Goal: Task Accomplishment & Management: Use online tool/utility

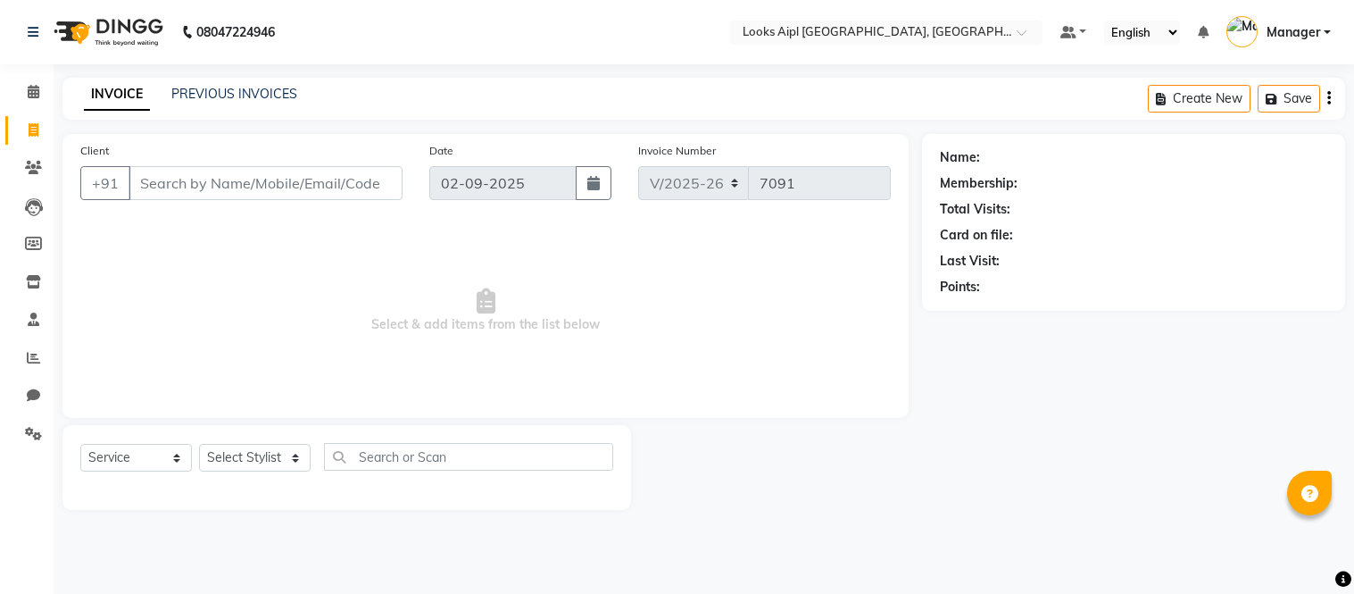
select select "6047"
select select "service"
click at [23, 137] on span at bounding box center [33, 131] width 31 height 21
select select "service"
type input "7091"
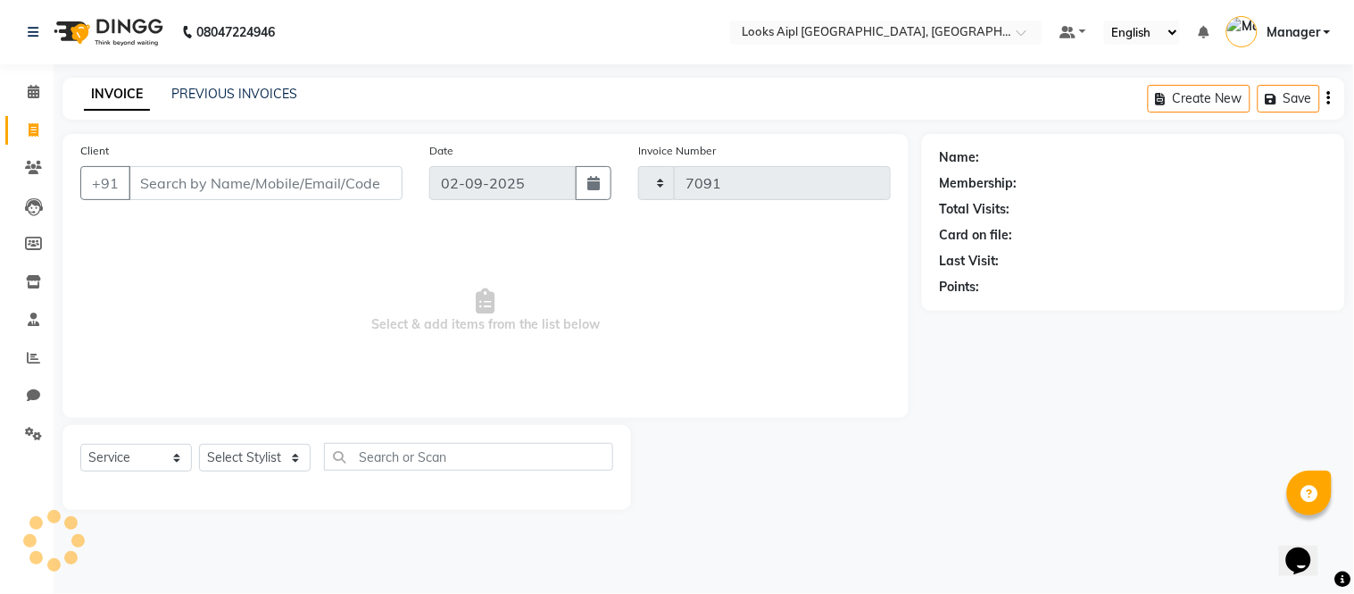
select select "6047"
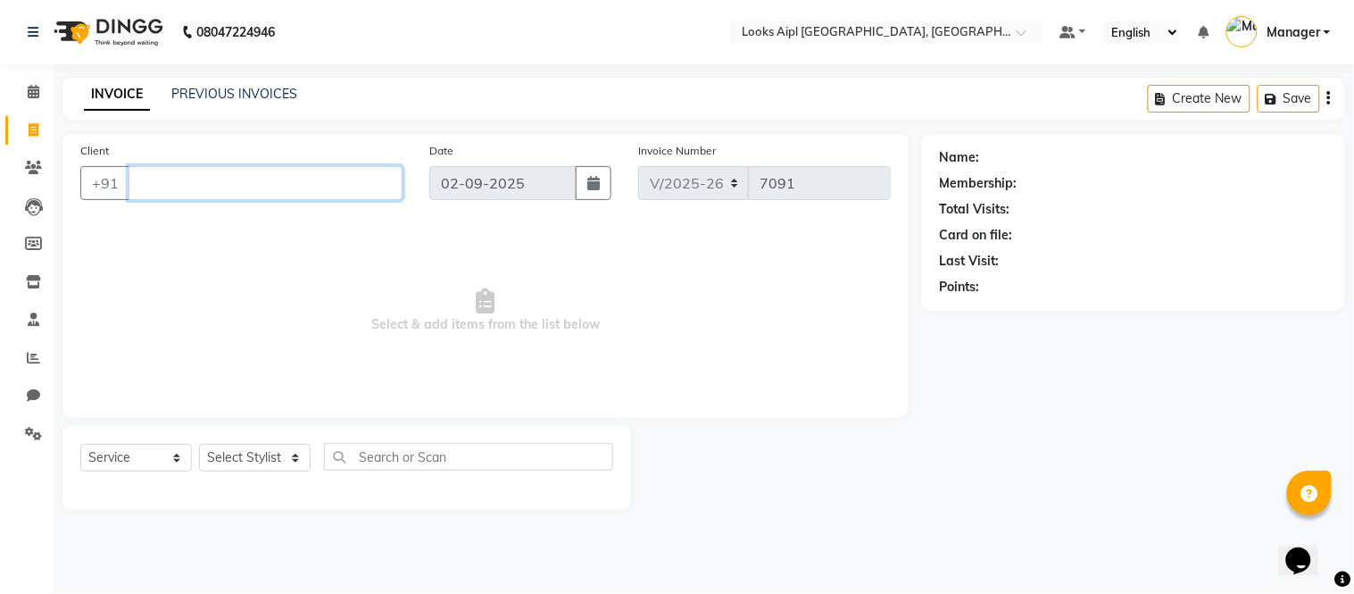
click at [269, 197] on input "Client" at bounding box center [266, 183] width 274 height 34
drag, startPoint x: 226, startPoint y: 177, endPoint x: 246, endPoint y: 166, distance: 23.2
click at [227, 177] on input "Client" at bounding box center [266, 183] width 274 height 34
click at [312, 186] on input "Client" at bounding box center [266, 183] width 274 height 34
click at [243, 180] on input "Client" at bounding box center [266, 183] width 274 height 34
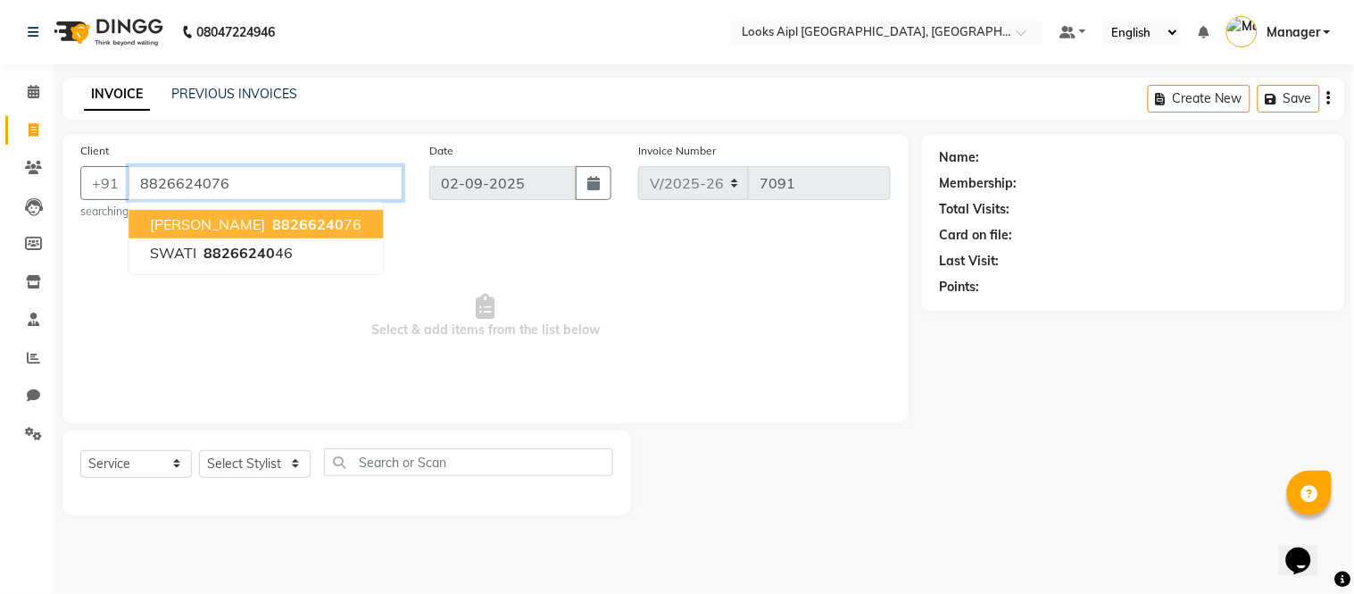
type input "8826624076"
select select "1: Object"
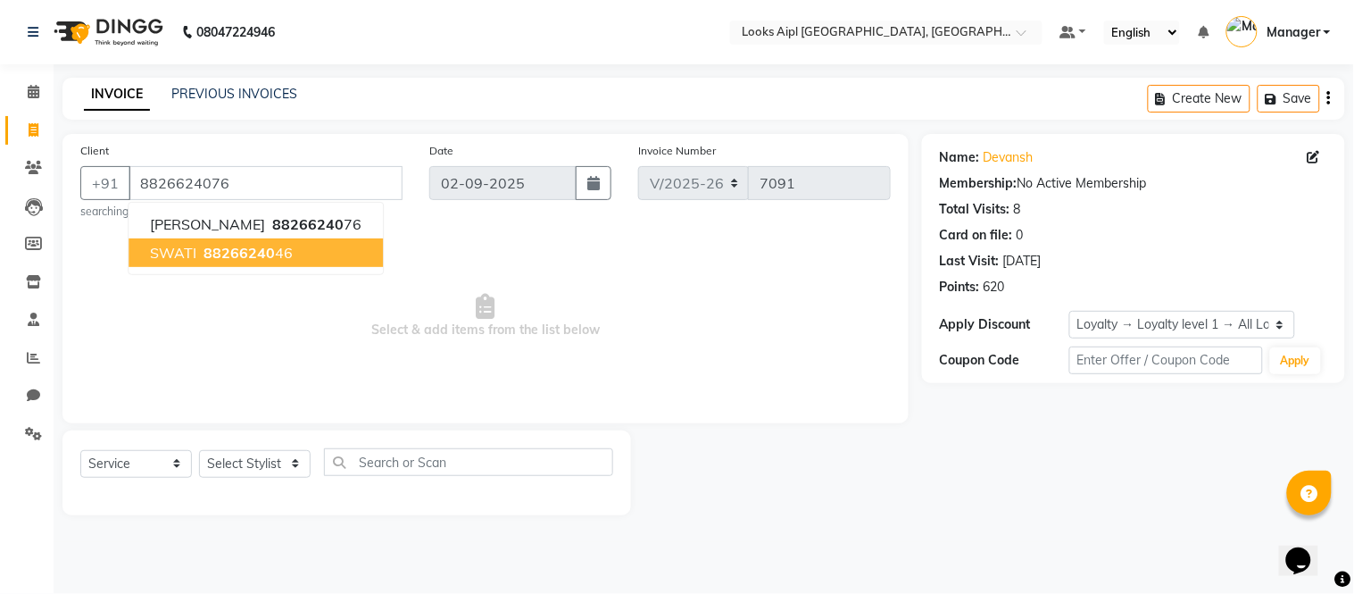
click at [402, 299] on span "Select & add items from the list below" at bounding box center [485, 316] width 811 height 179
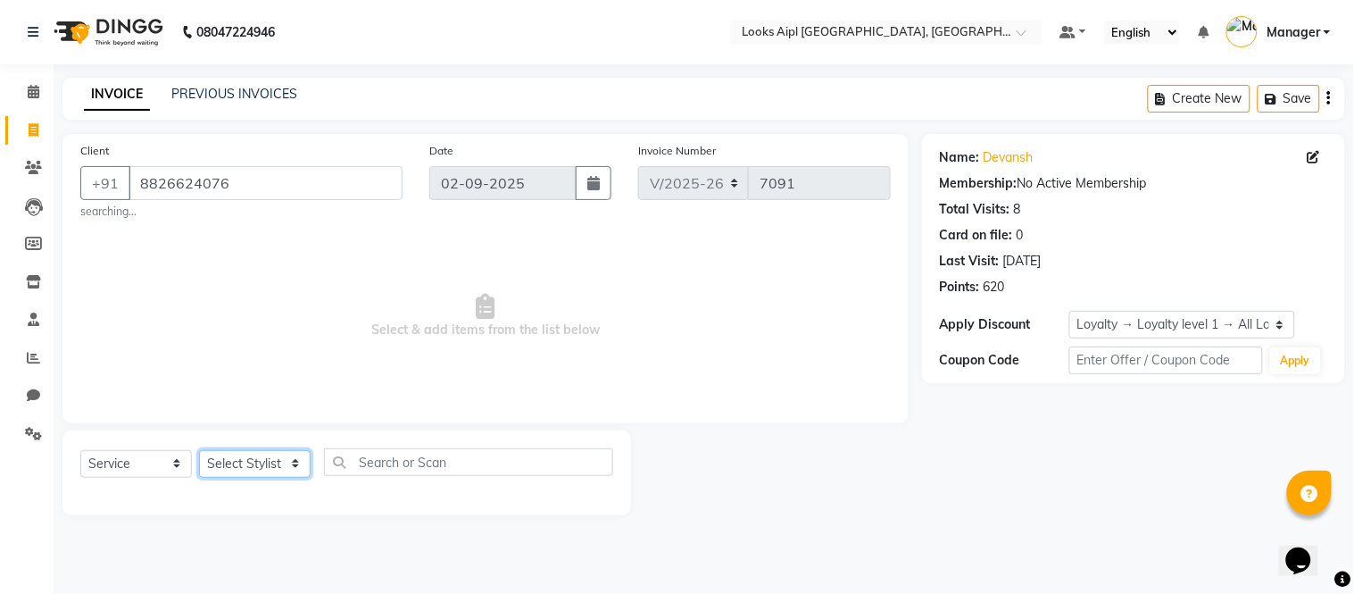
click at [262, 456] on select "Select Stylist [PERSON_NAME] Alam _Pdct [PERSON_NAME] [PERSON_NAME] Counter Sal…" at bounding box center [255, 464] width 112 height 28
select select "43344"
click at [199, 450] on select "Select Stylist [PERSON_NAME] Alam _Pdct [PERSON_NAME] [PERSON_NAME] Counter Sal…" at bounding box center [255, 464] width 112 height 28
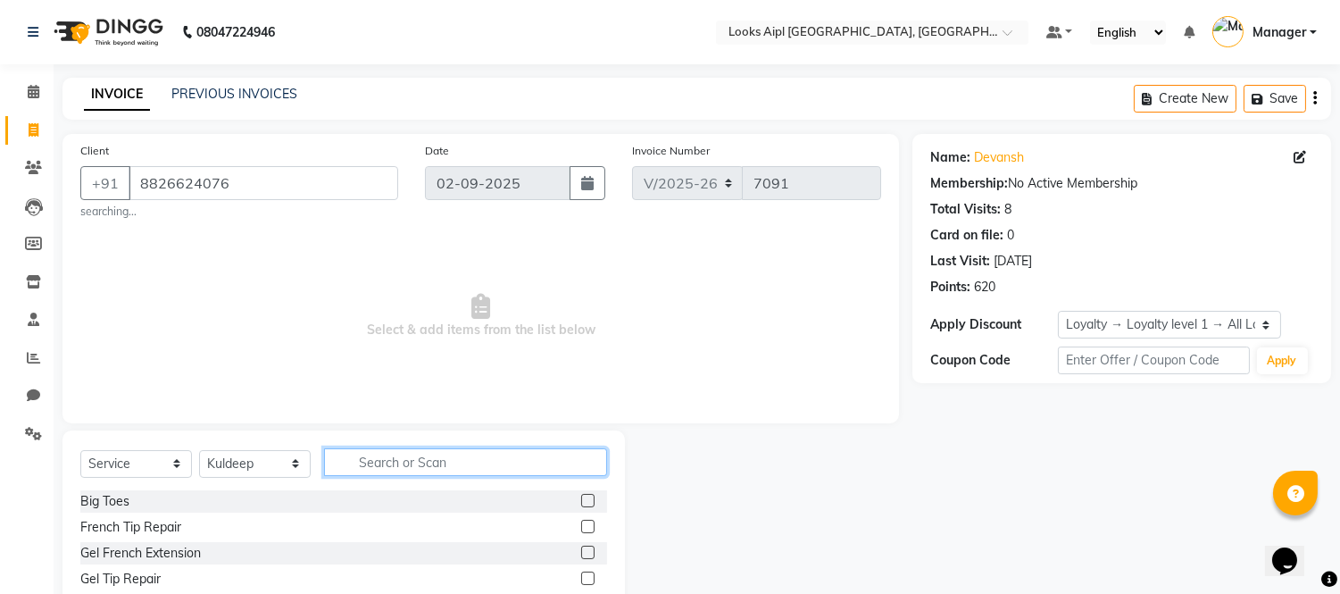
click at [468, 476] on input "text" at bounding box center [465, 462] width 283 height 28
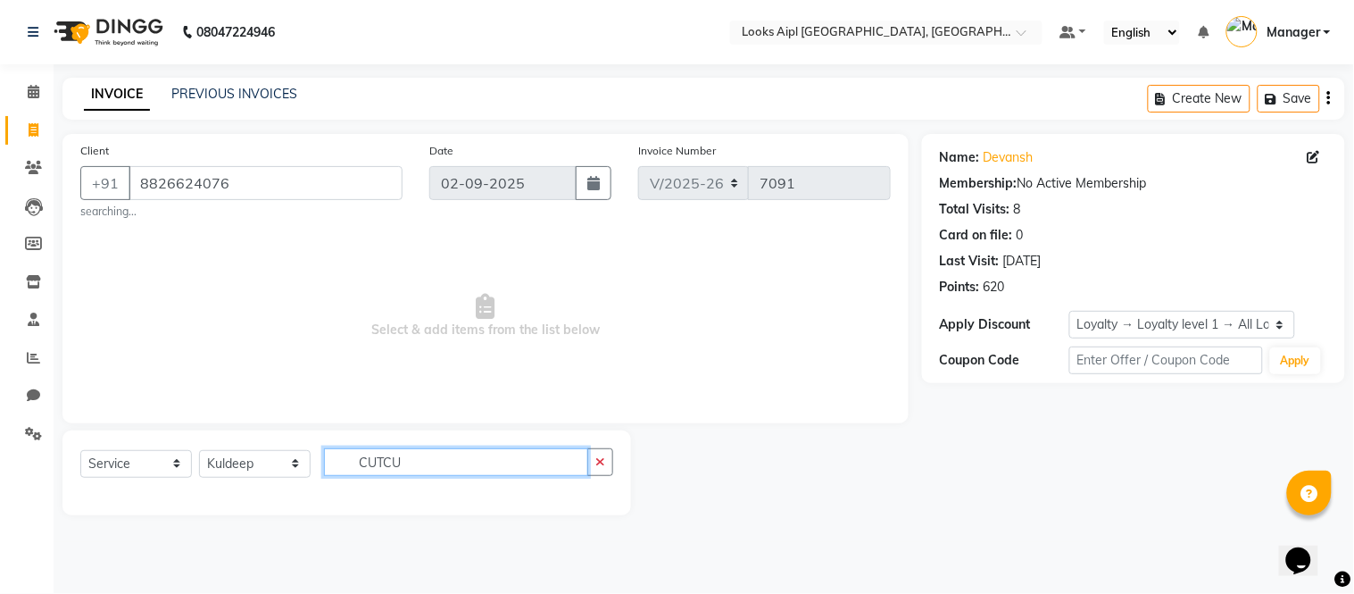
click at [495, 453] on input "CUTCU" at bounding box center [456, 462] width 264 height 28
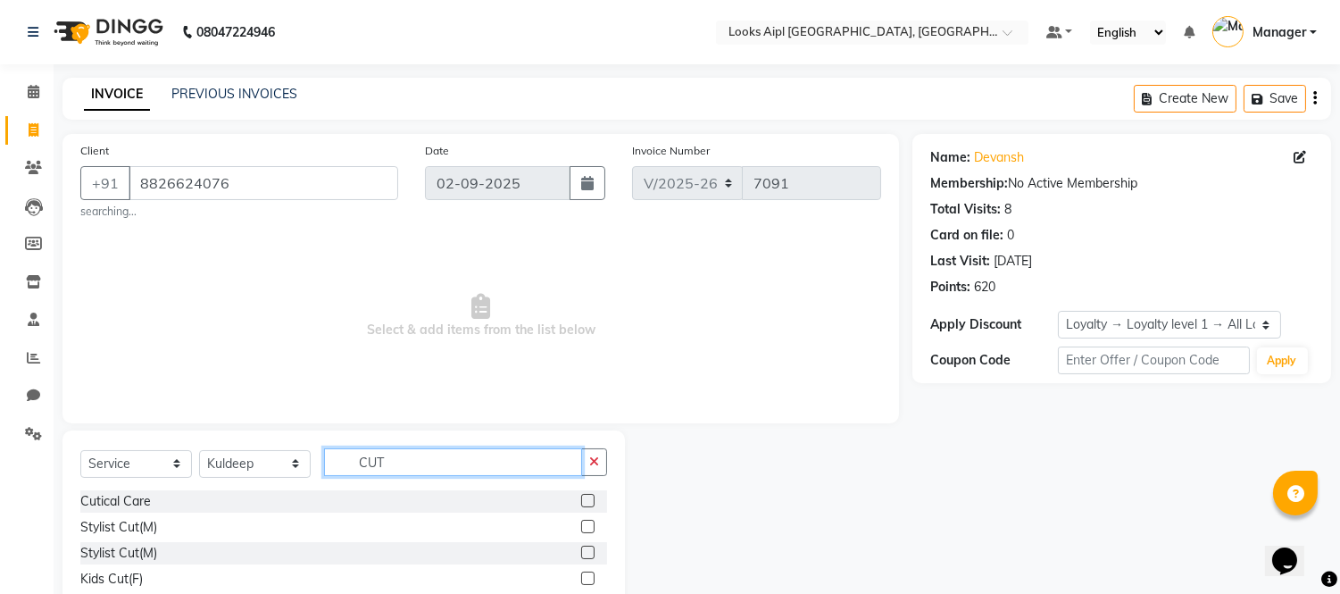
type input "CUT"
click at [581, 524] on label at bounding box center [587, 526] width 13 height 13
click at [581, 524] on input "checkbox" at bounding box center [587, 527] width 12 height 12
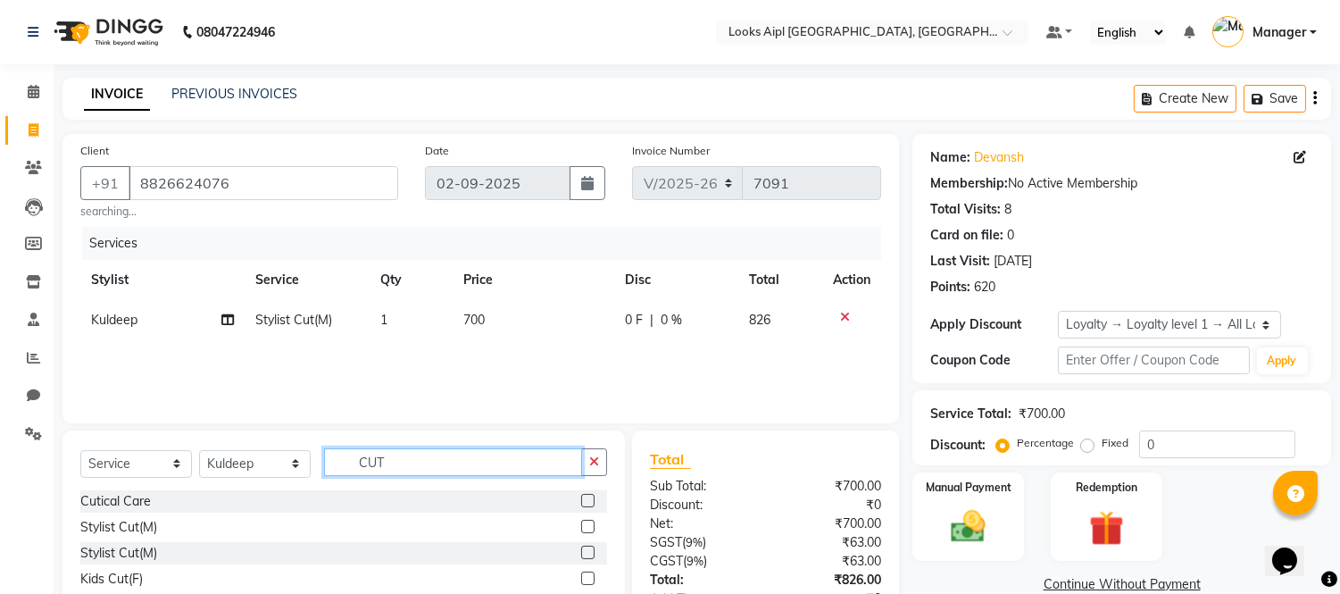
checkbox input "false"
click at [206, 465] on div "Select Service Product Membership Package Voucher Prepaid Gift Card Select Styl…" at bounding box center [343, 469] width 527 height 42
type input "BEAR"
click at [581, 501] on label at bounding box center [587, 500] width 13 height 13
click at [581, 501] on input "checkbox" at bounding box center [587, 501] width 12 height 12
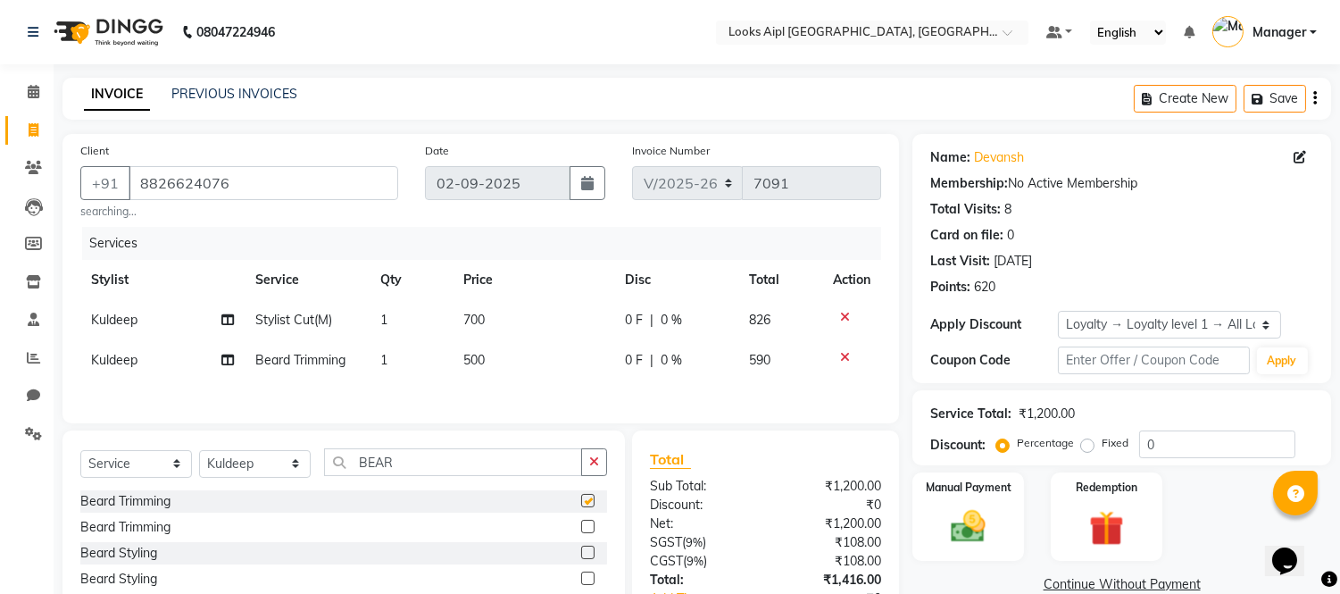
checkbox input "false"
click at [502, 324] on td "700" at bounding box center [534, 320] width 162 height 40
select select "43344"
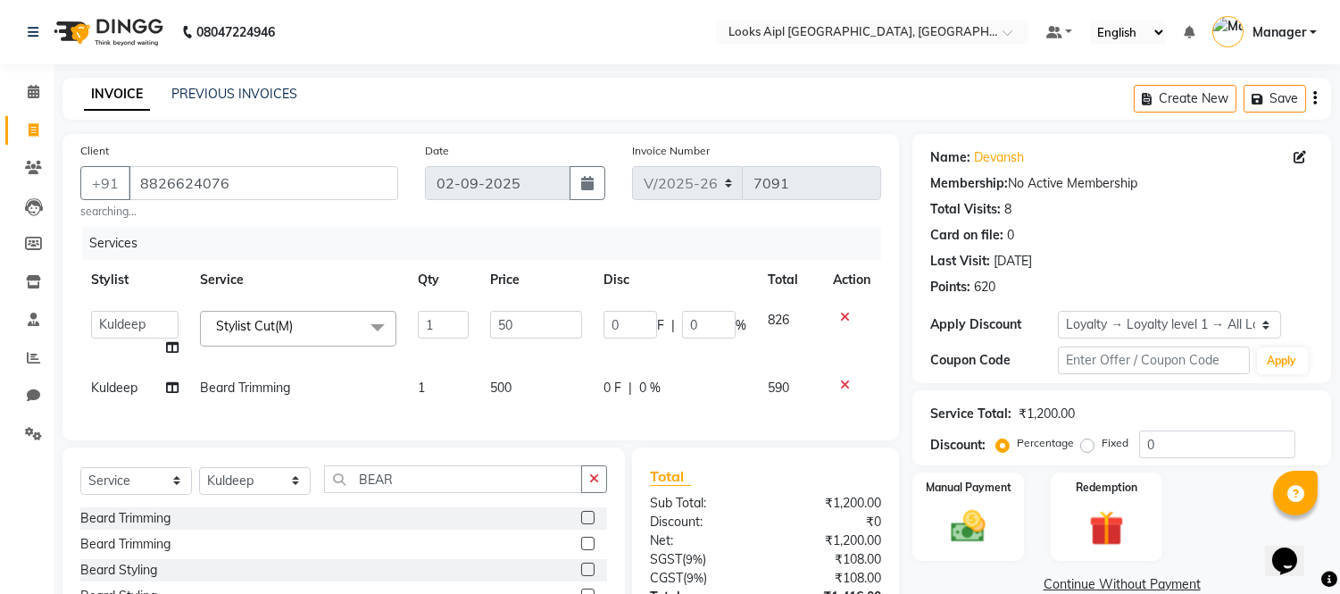
type input "500"
click at [495, 376] on td "500" at bounding box center [535, 388] width 113 height 40
select select "43344"
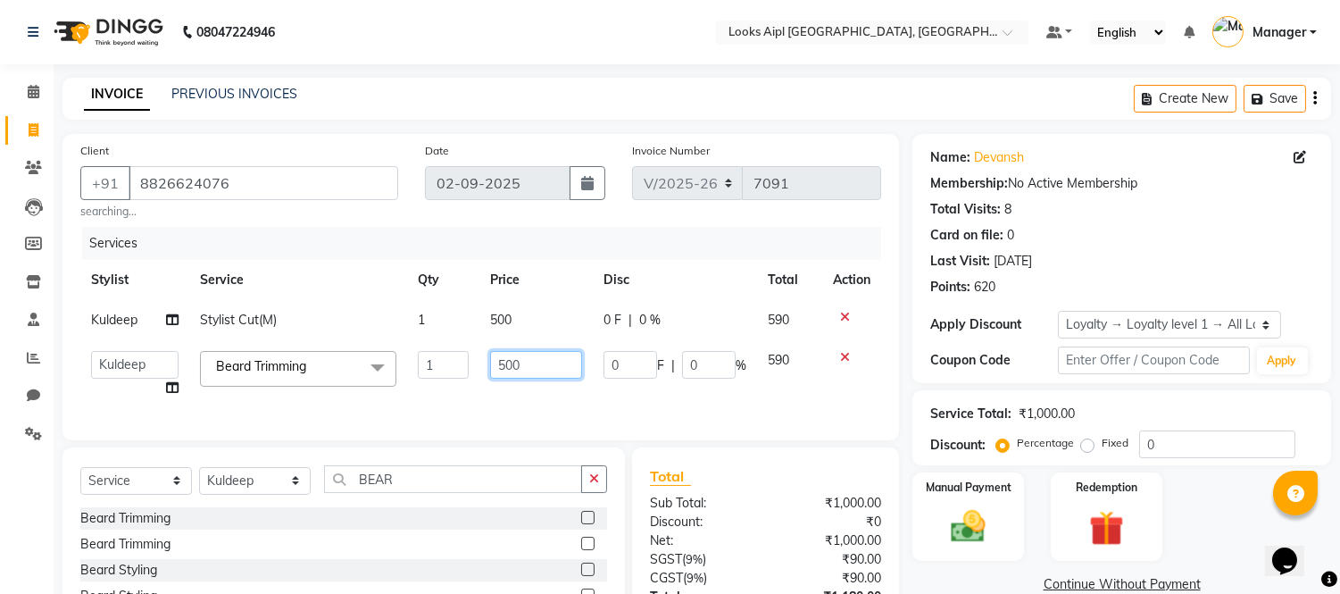
click at [495, 376] on input "500" at bounding box center [536, 365] width 92 height 28
type input "400"
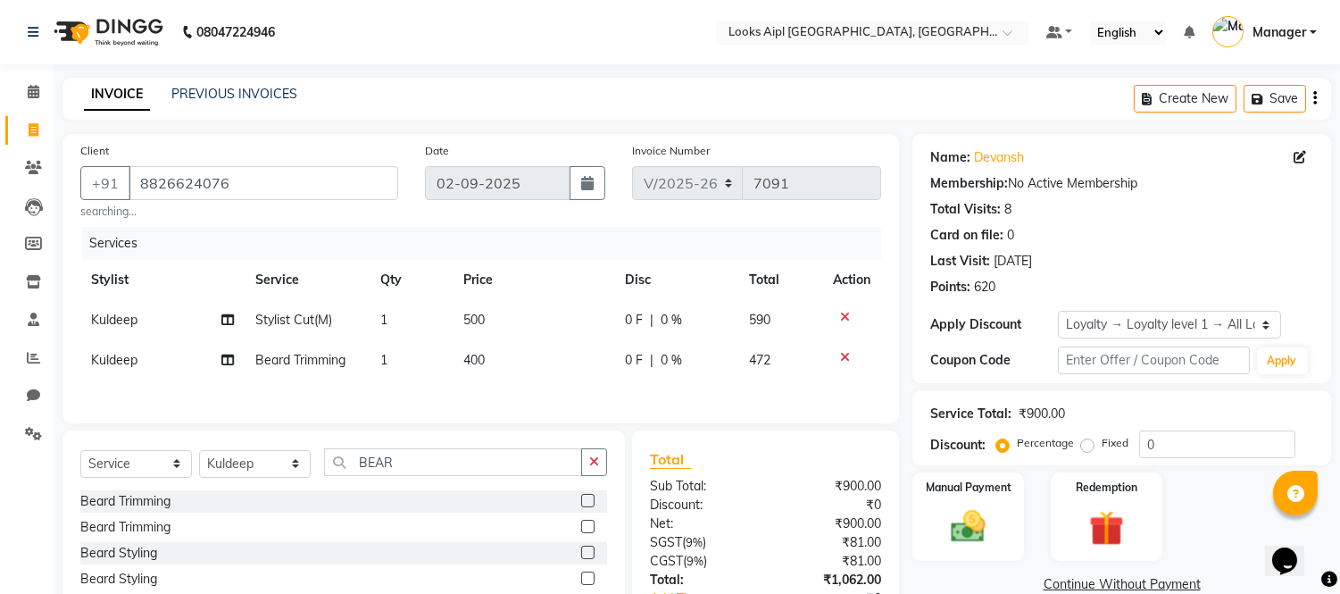
drag, startPoint x: 520, startPoint y: 407, endPoint x: 572, endPoint y: 389, distance: 54.8
click at [521, 405] on div "Services Stylist Service Qty Price Disc Total Action Kuldeep Stylist Cut(M) 1 5…" at bounding box center [480, 316] width 801 height 179
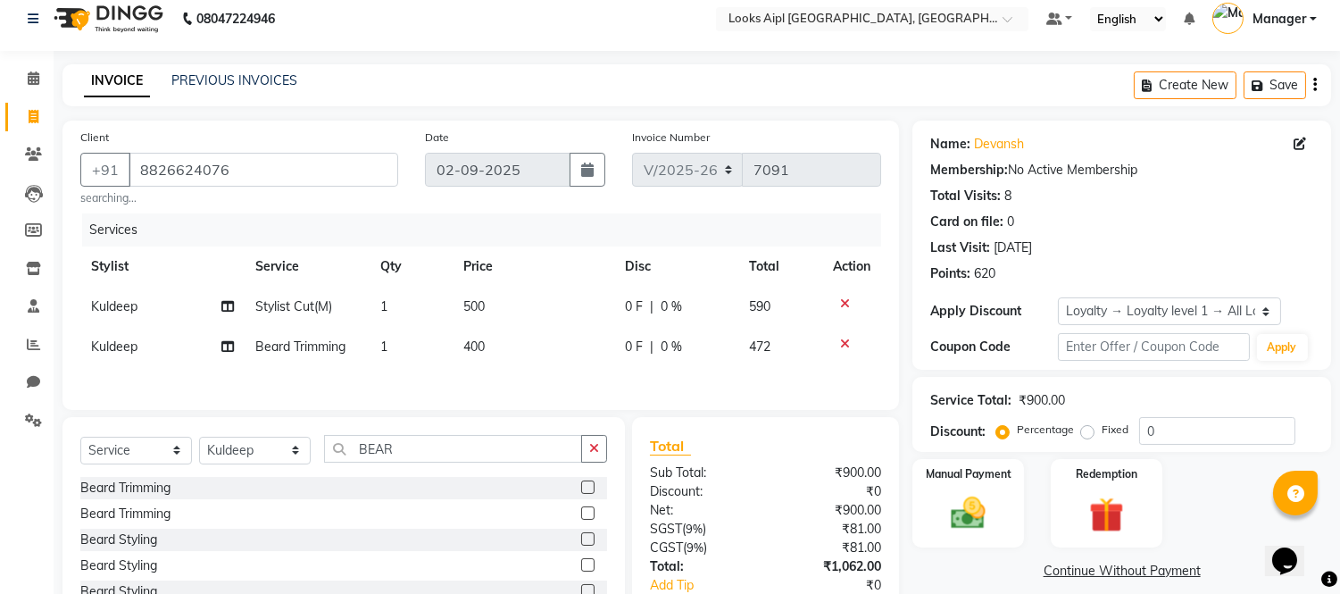
scroll to position [130, 0]
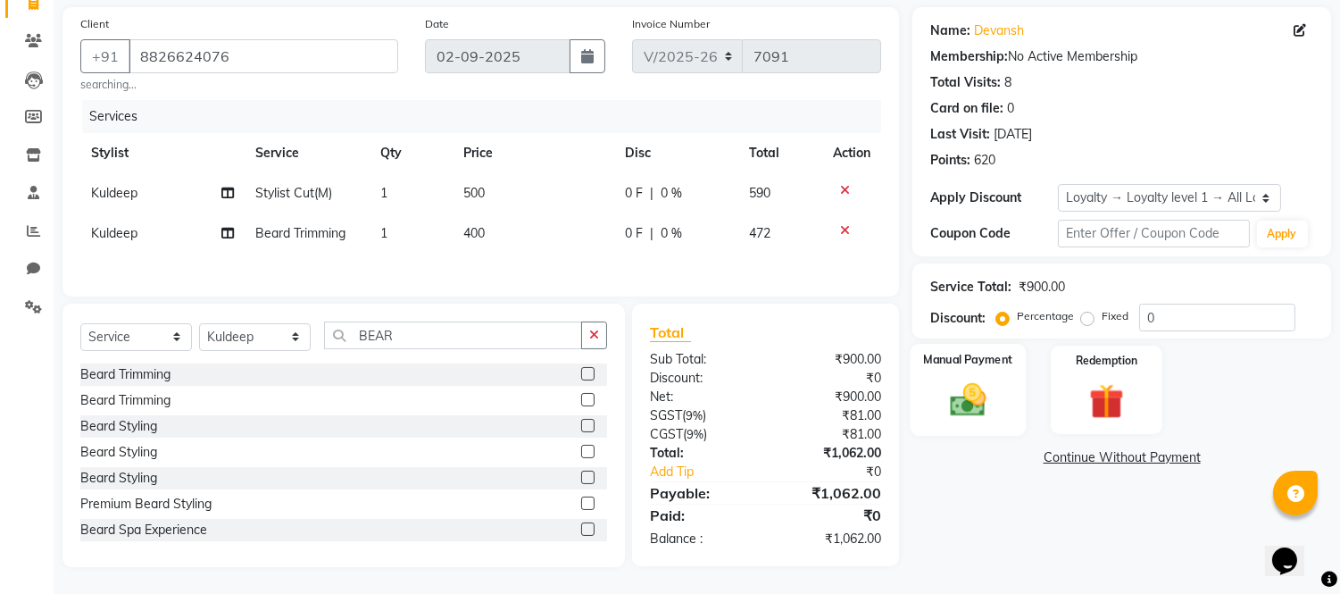
click at [968, 387] on img at bounding box center [968, 400] width 59 height 42
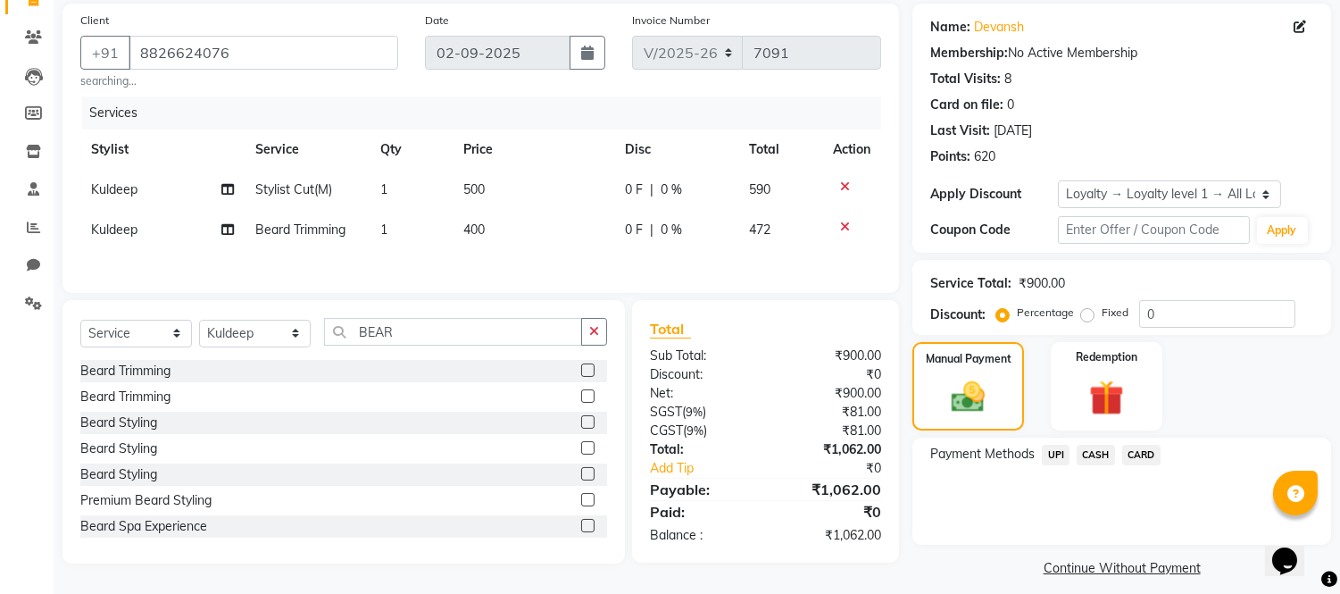
click at [1094, 456] on span "CASH" at bounding box center [1096, 455] width 38 height 21
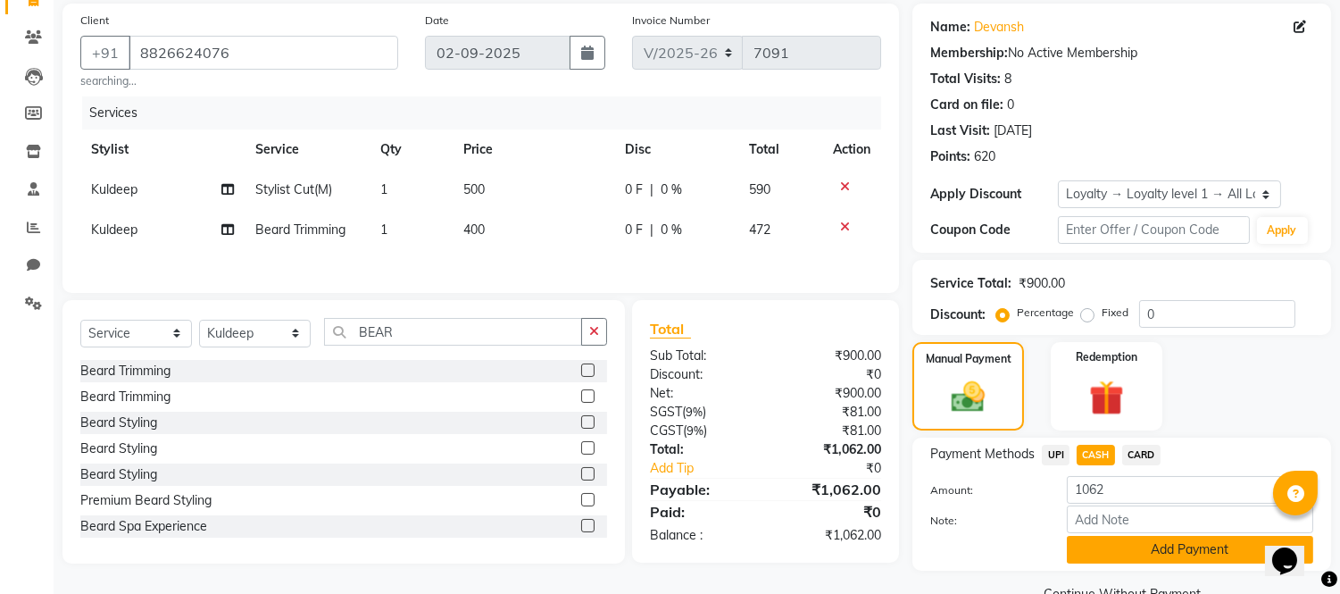
click at [1103, 537] on button "Add Payment" at bounding box center [1190, 550] width 246 height 28
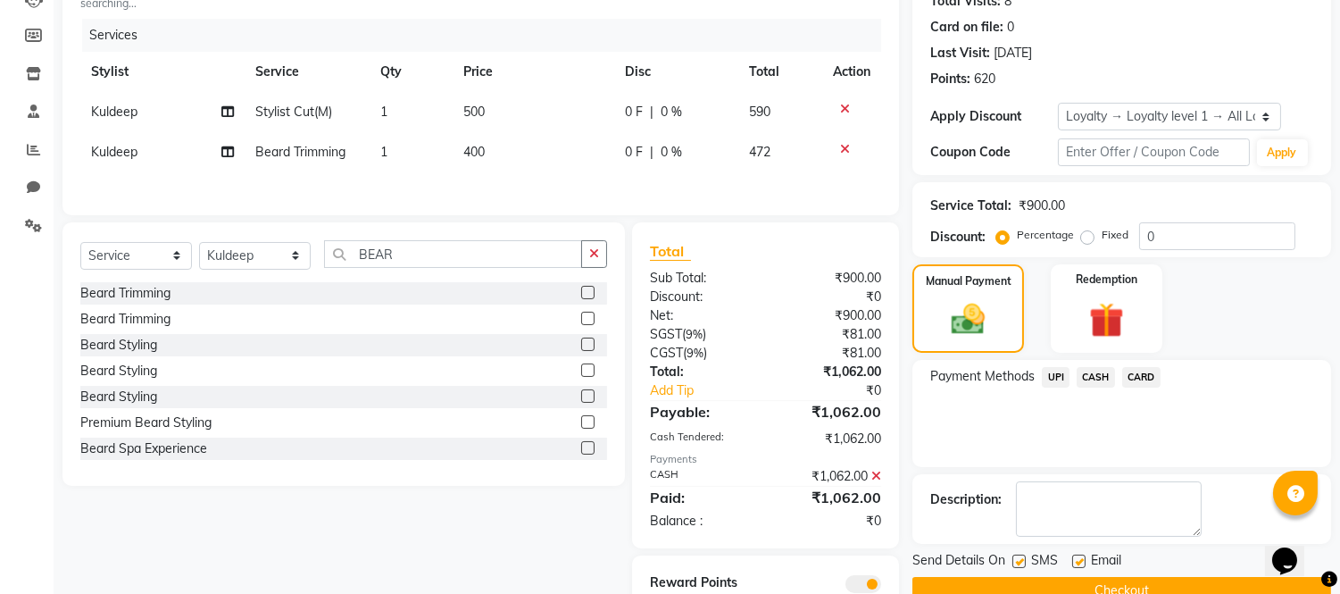
scroll to position [281, 0]
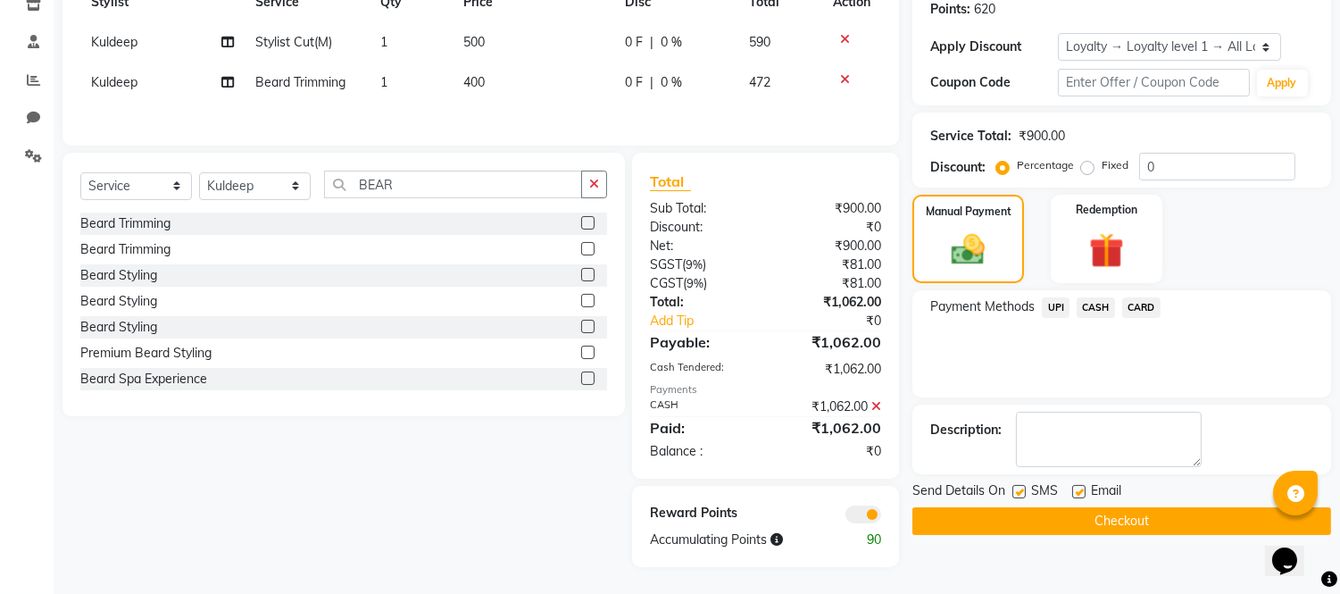
click at [1104, 512] on button "Checkout" at bounding box center [1121, 521] width 419 height 28
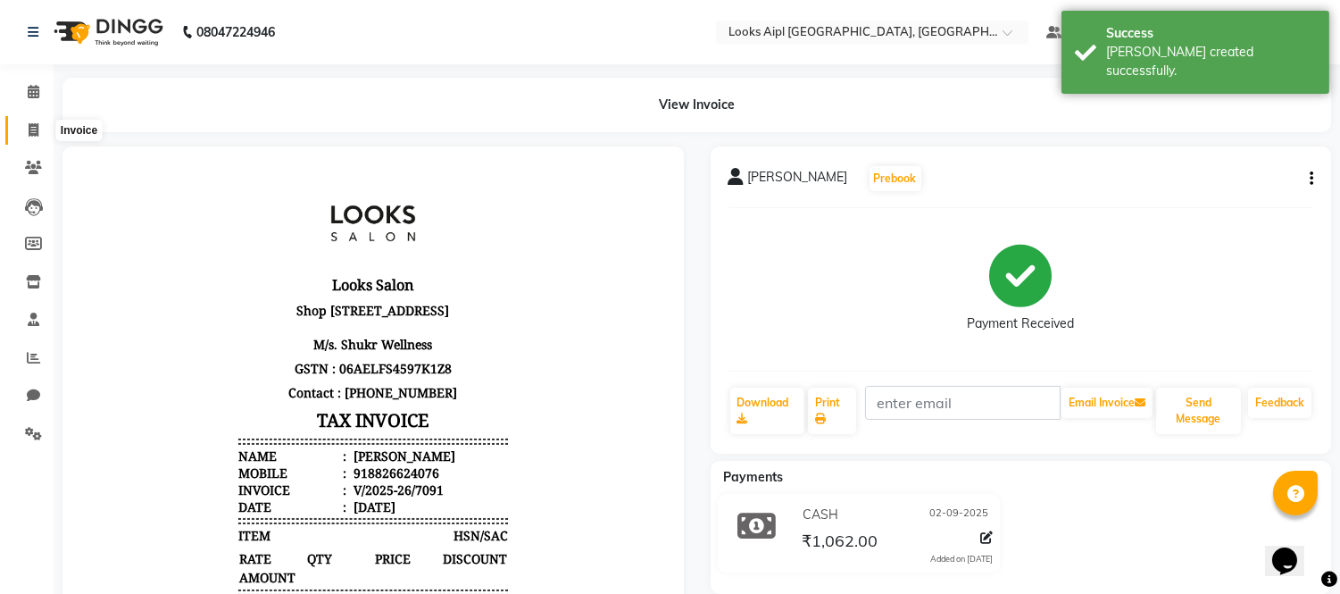
click at [30, 127] on icon at bounding box center [34, 129] width 10 height 13
select select "service"
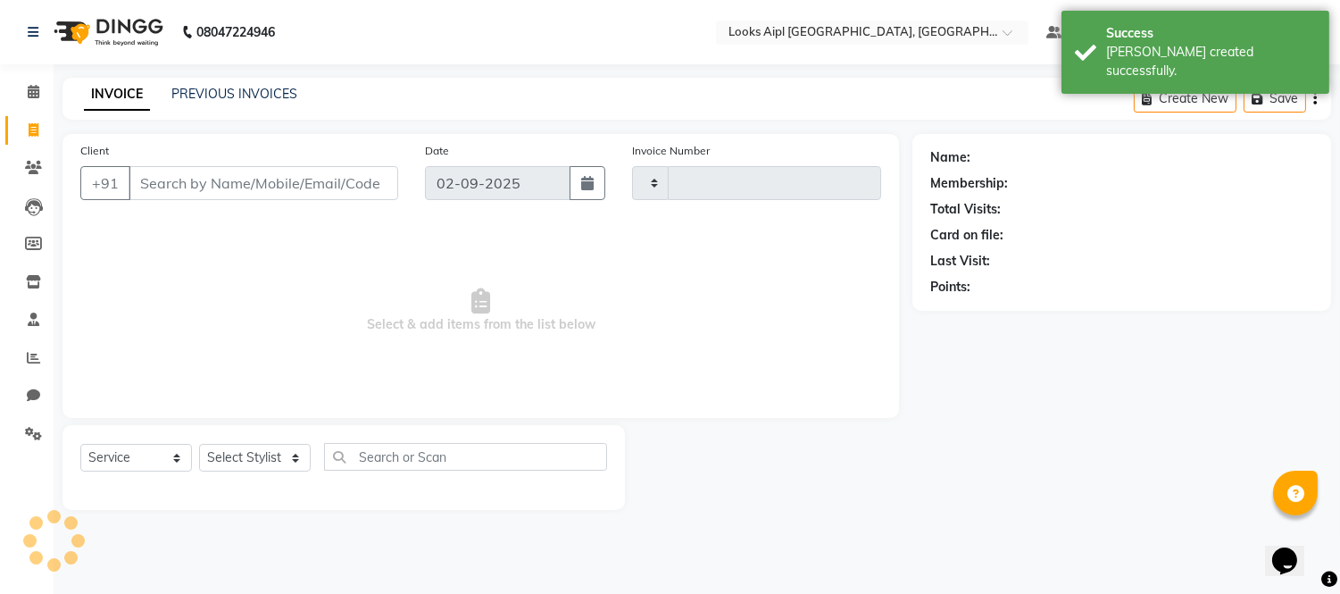
type input "7092"
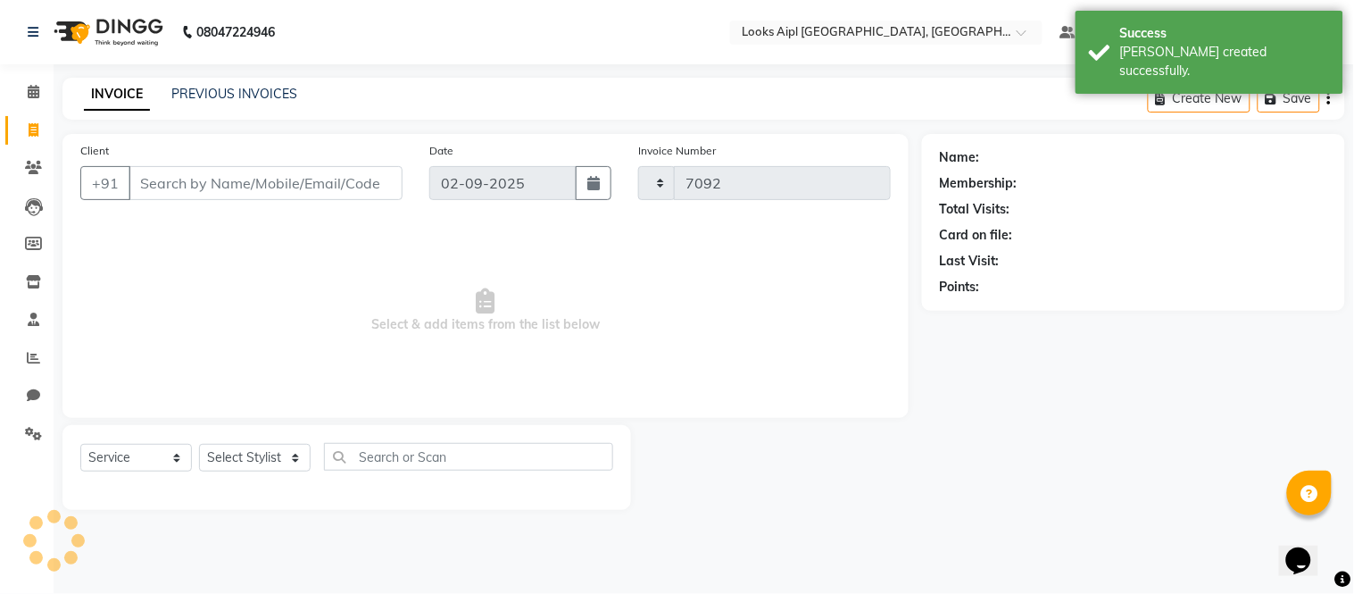
select select "6047"
click at [30, 100] on span at bounding box center [33, 92] width 31 height 21
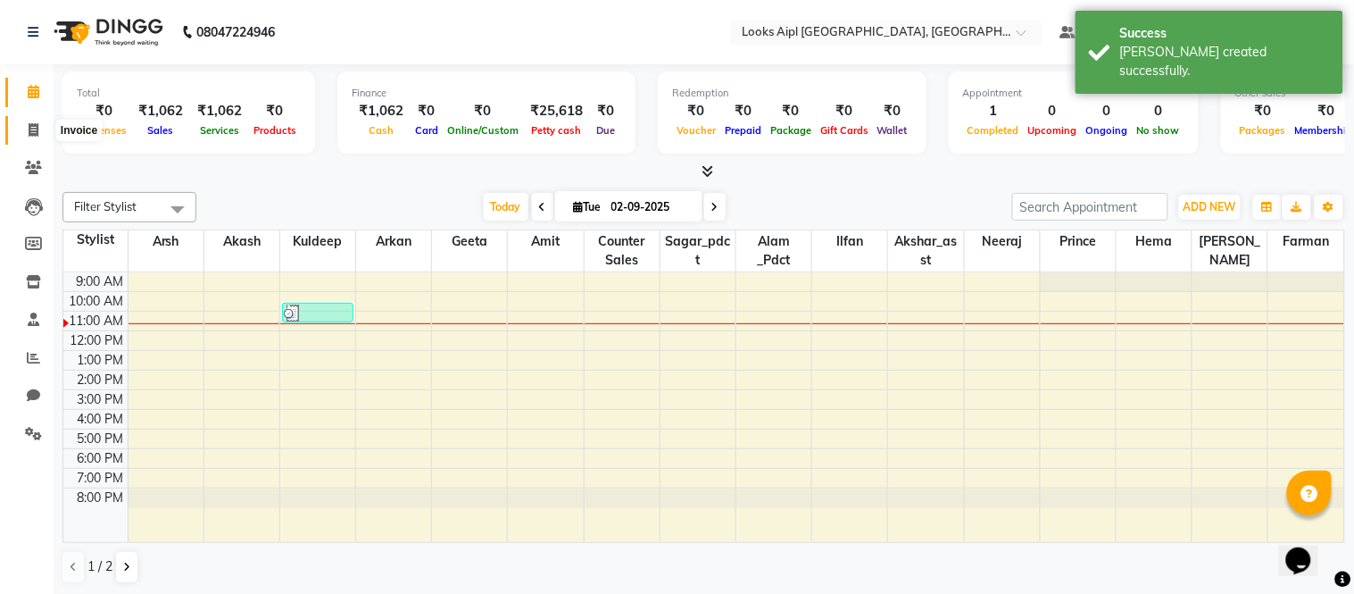
click at [29, 129] on icon at bounding box center [34, 129] width 10 height 13
select select "6047"
select select "service"
